Goal: Information Seeking & Learning: Learn about a topic

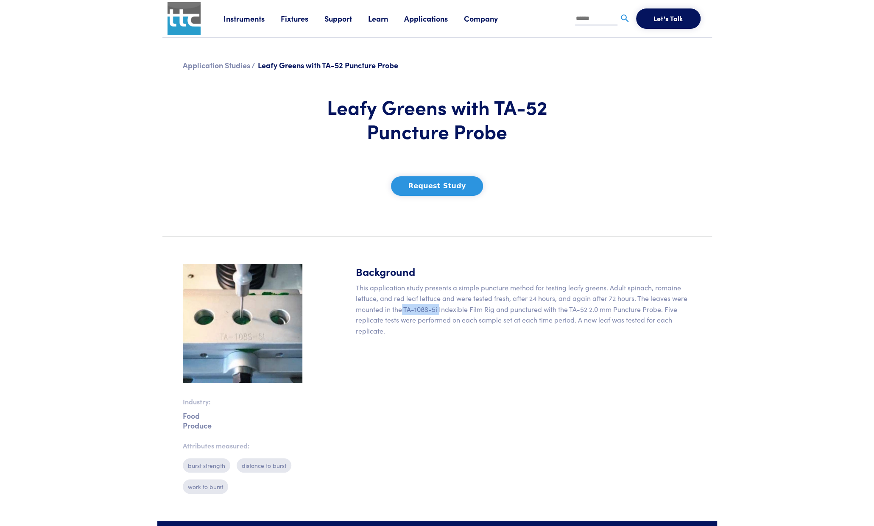
drag, startPoint x: 402, startPoint y: 310, endPoint x: 438, endPoint y: 308, distance: 35.7
click at [438, 308] on p "This application study presents a simple puncture method for testing leafy gree…" at bounding box center [524, 309] width 336 height 54
drag, startPoint x: 569, startPoint y: 309, endPoint x: 659, endPoint y: 312, distance: 90.4
click at [659, 312] on p "This application study presents a simple puncture method for testing leafy gree…" at bounding box center [524, 309] width 336 height 54
copy p "TA-52 2.0 mm Puncture Probe"
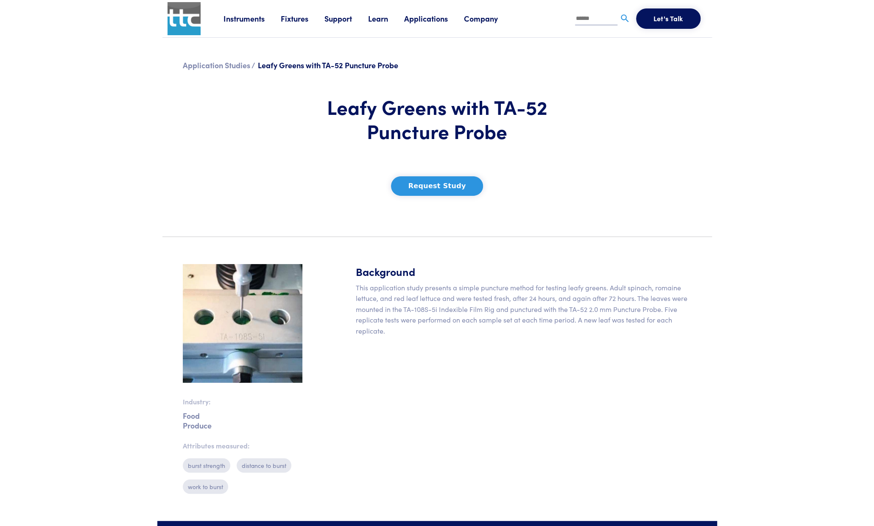
click at [241, 22] on link "Instruments" at bounding box center [251, 18] width 57 height 11
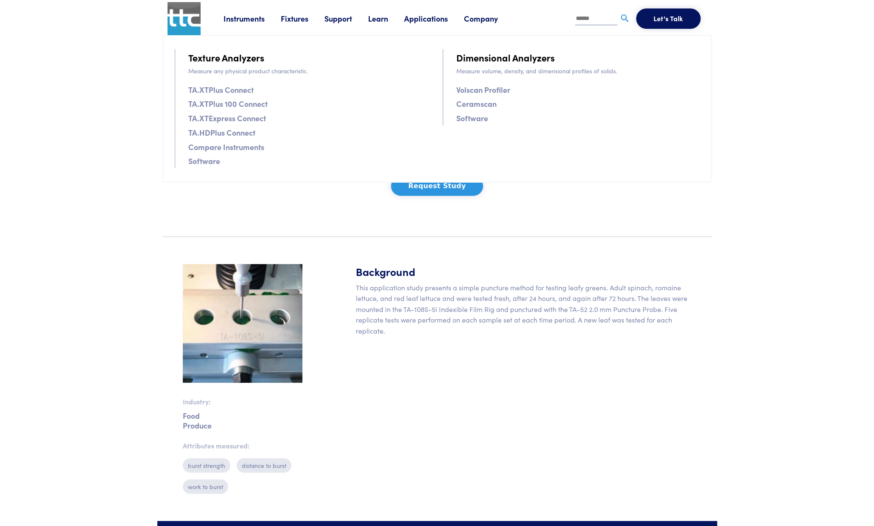
click at [243, 19] on link "Instruments" at bounding box center [251, 18] width 57 height 11
